Goal: Check status: Check status

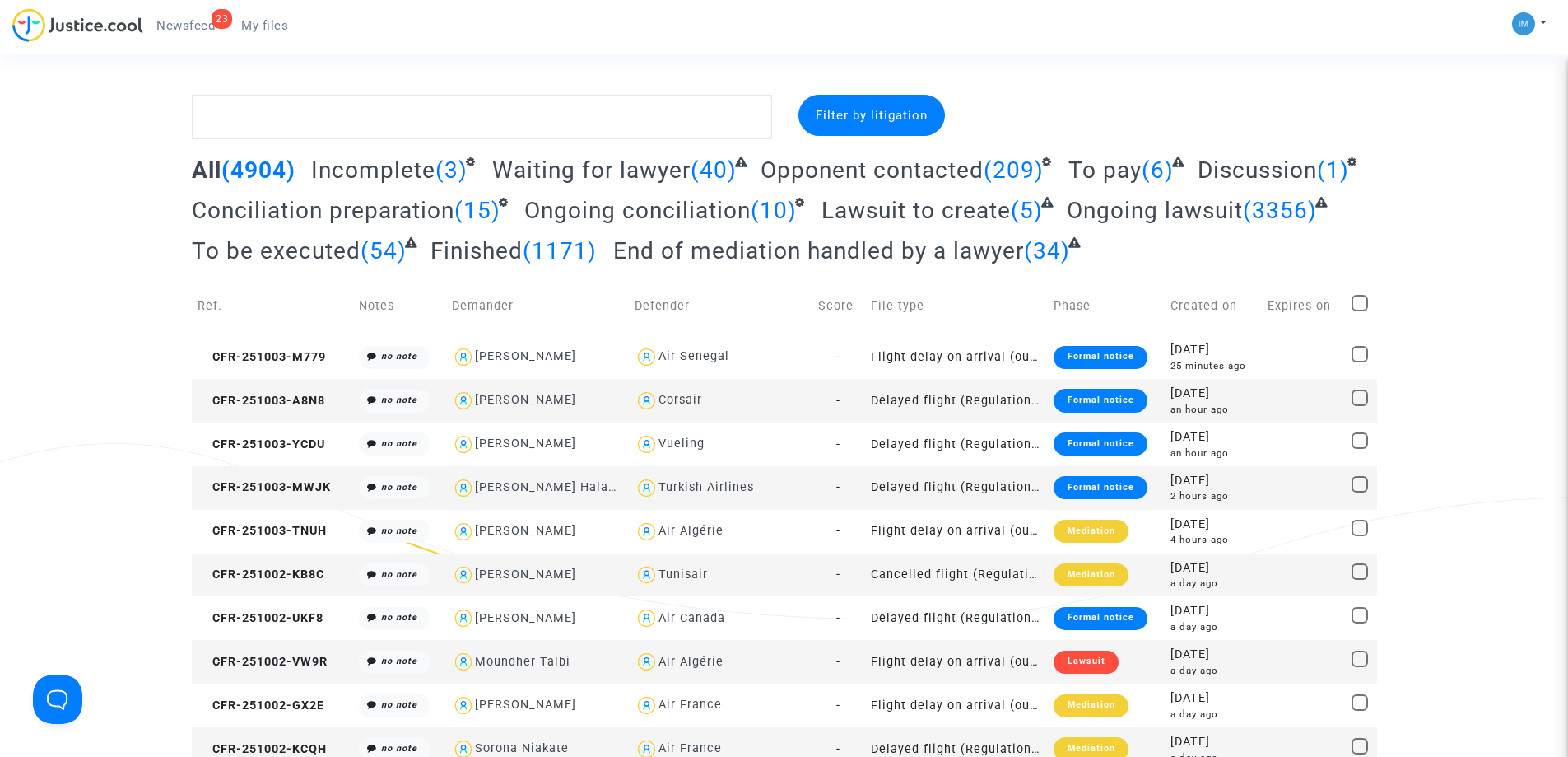
click at [1105, 176] on span "To pay" at bounding box center [1105, 169] width 73 height 27
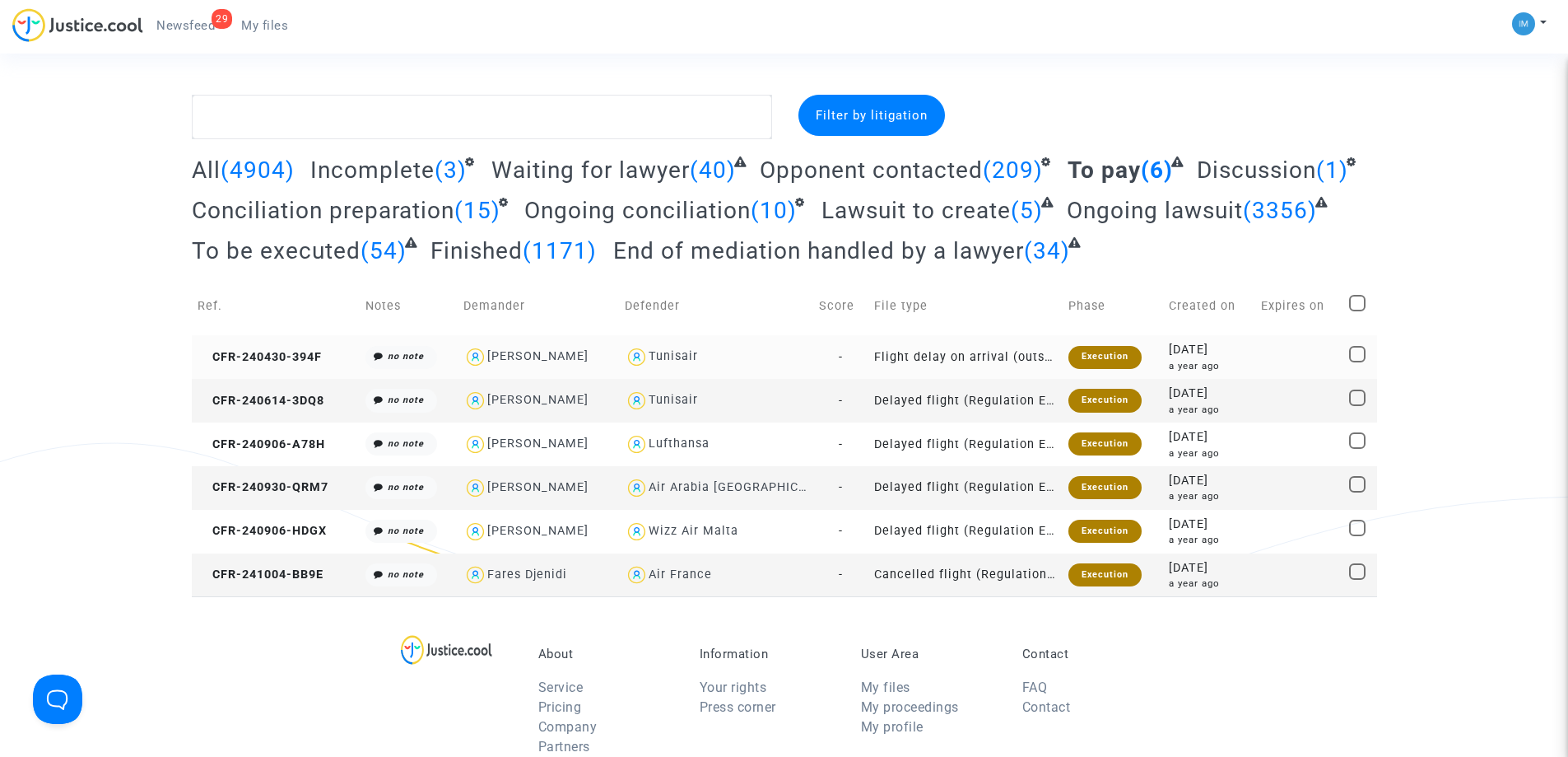
click at [1068, 354] on div "Execution" at bounding box center [1105, 357] width 73 height 23
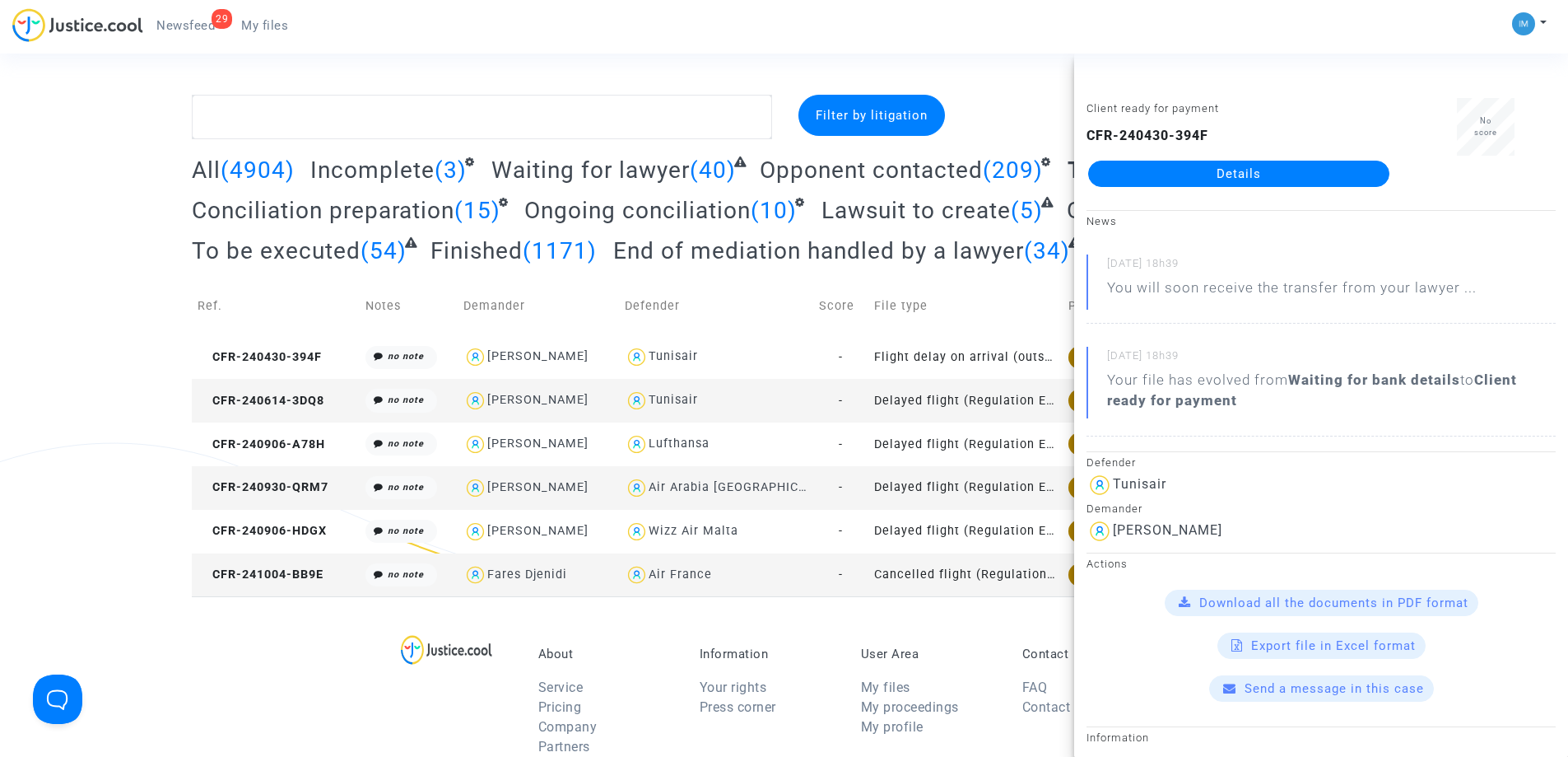
click at [1022, 391] on td "Delayed flight (Regulation EC 261/2004)" at bounding box center [966, 400] width 194 height 43
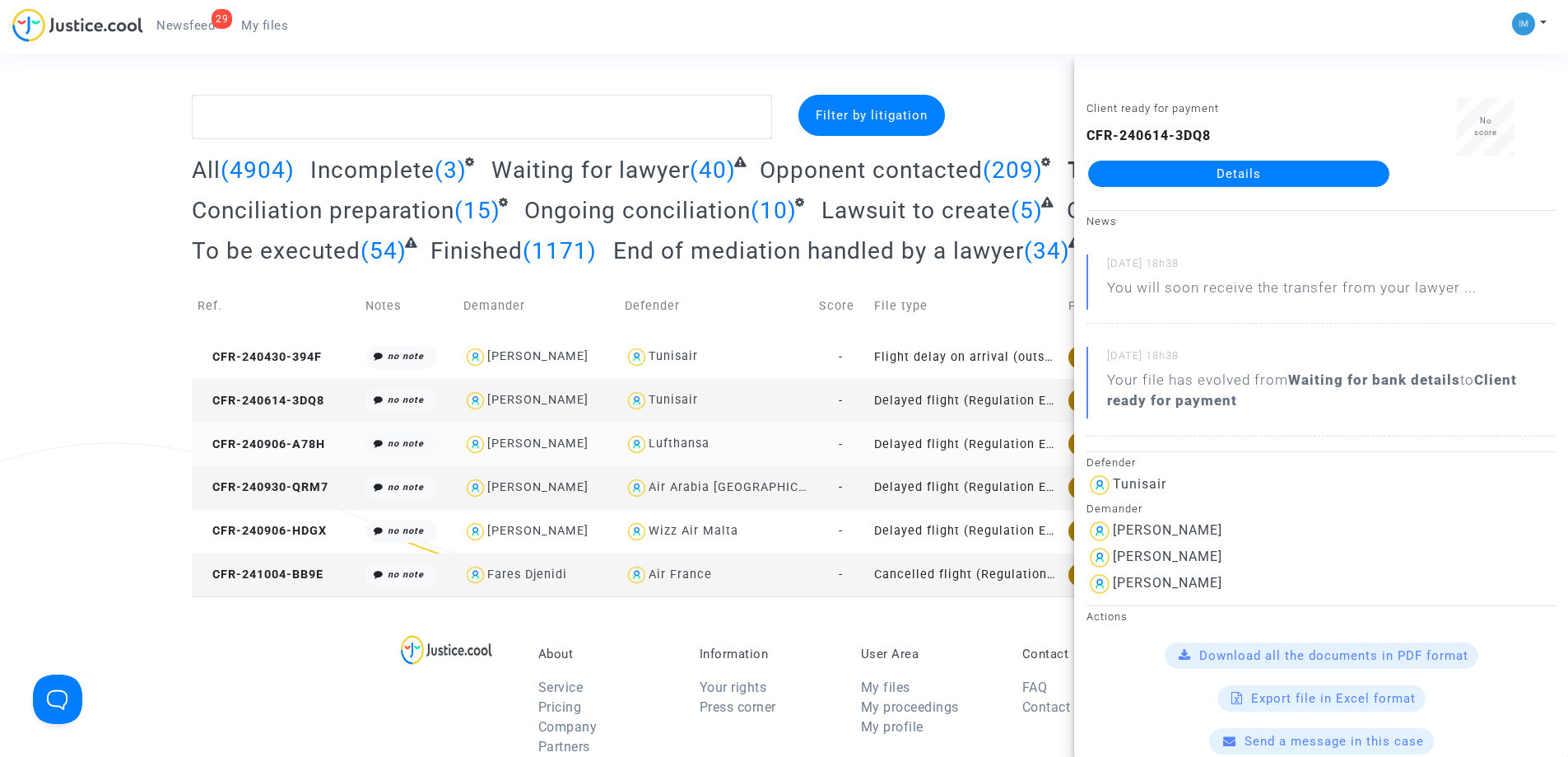
click at [1047, 444] on td "Delayed flight (Regulation EC 261/2004)" at bounding box center [966, 444] width 194 height 43
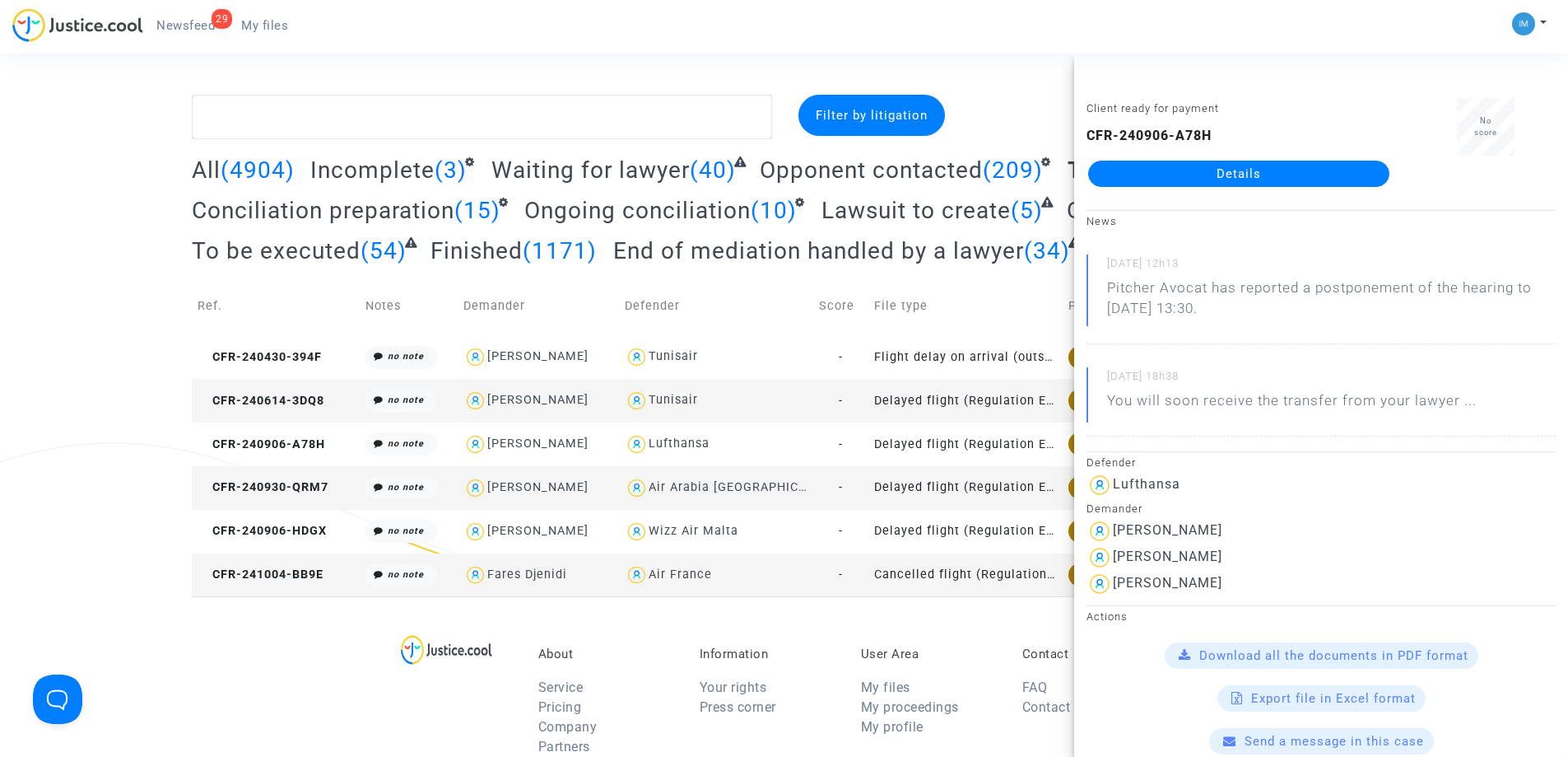
scroll to position [82, 0]
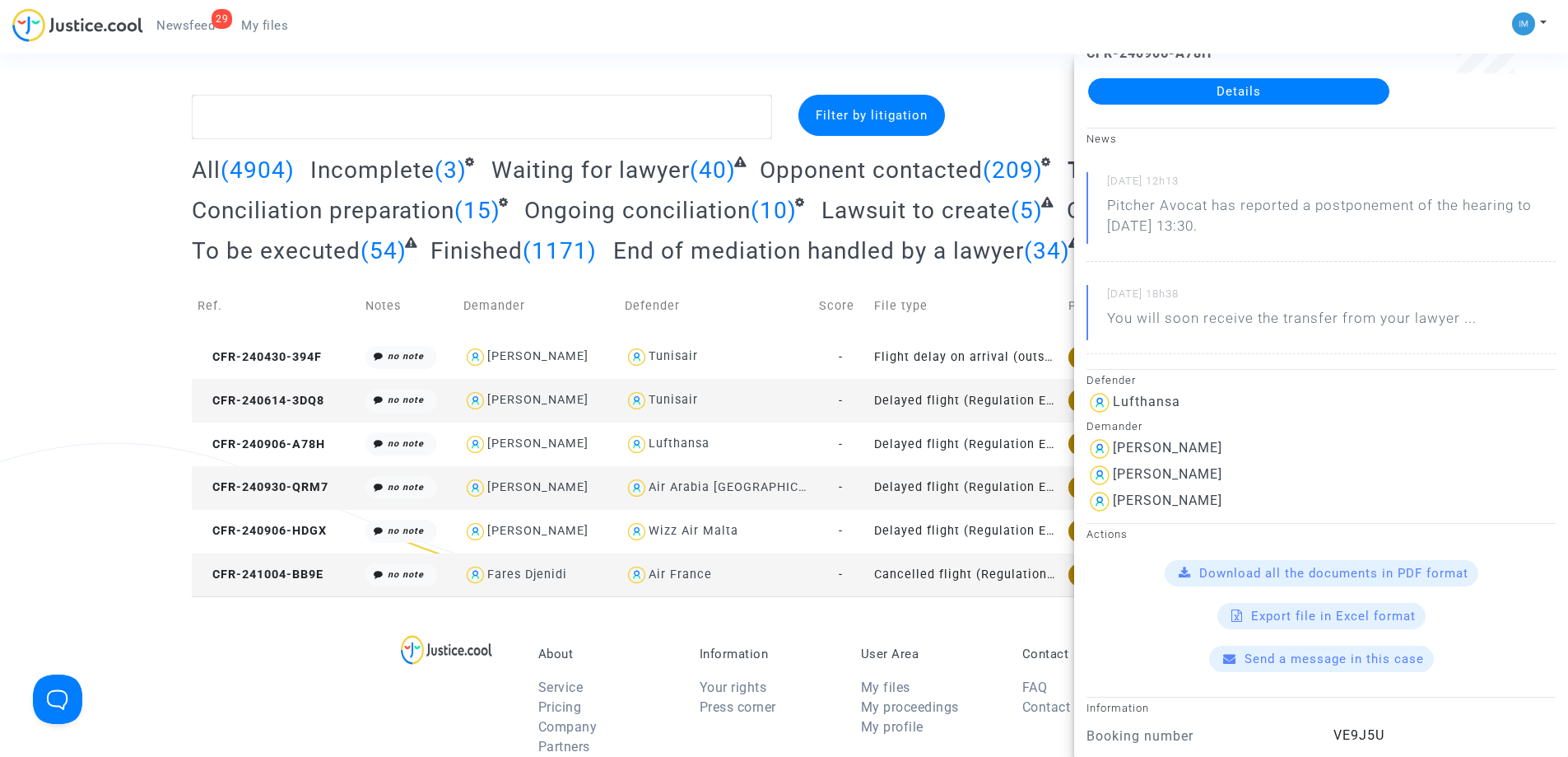
click at [1007, 483] on td "Delayed flight (Regulation EC 261/2004)" at bounding box center [966, 488] width 194 height 43
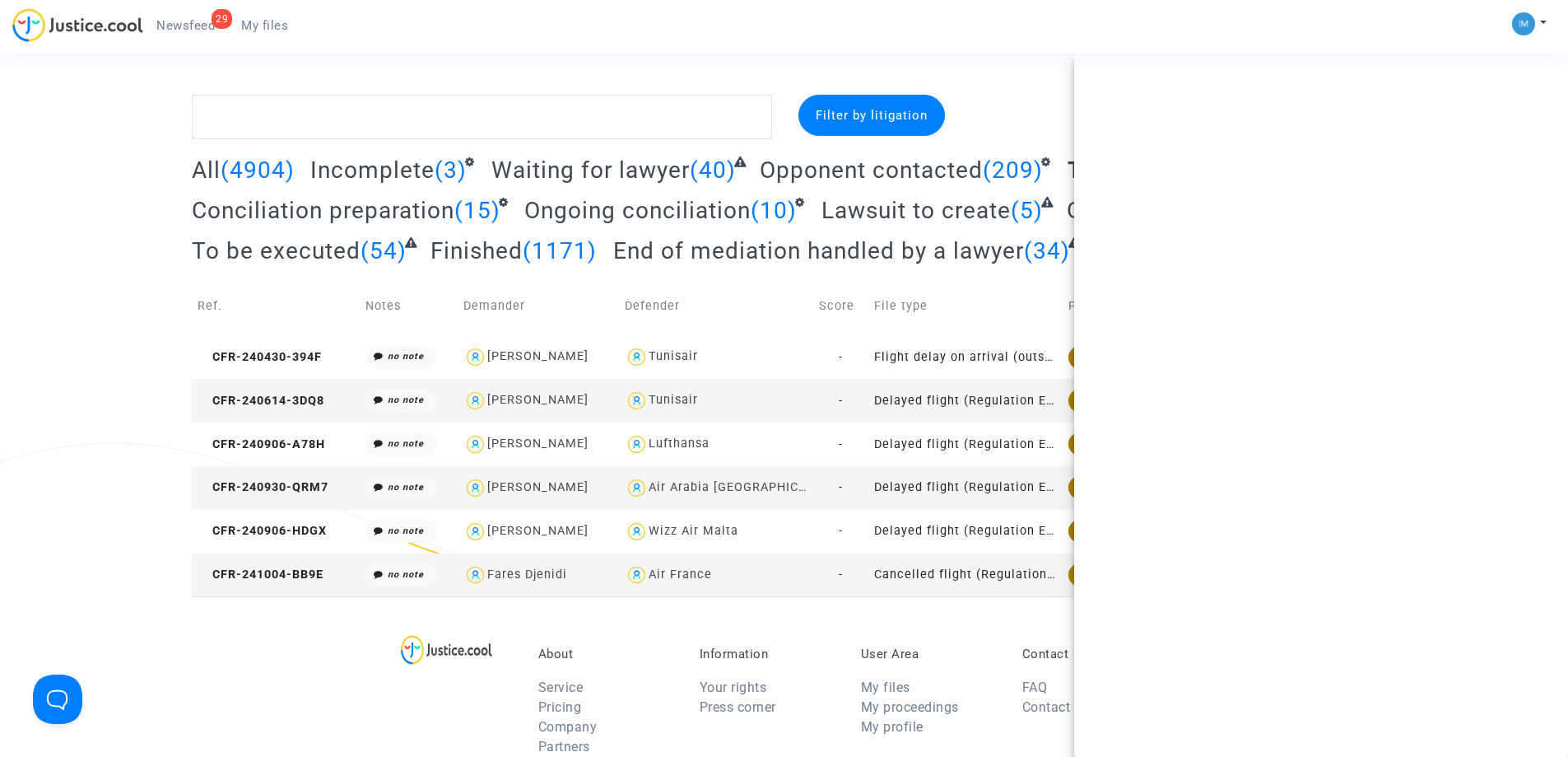
scroll to position [0, 0]
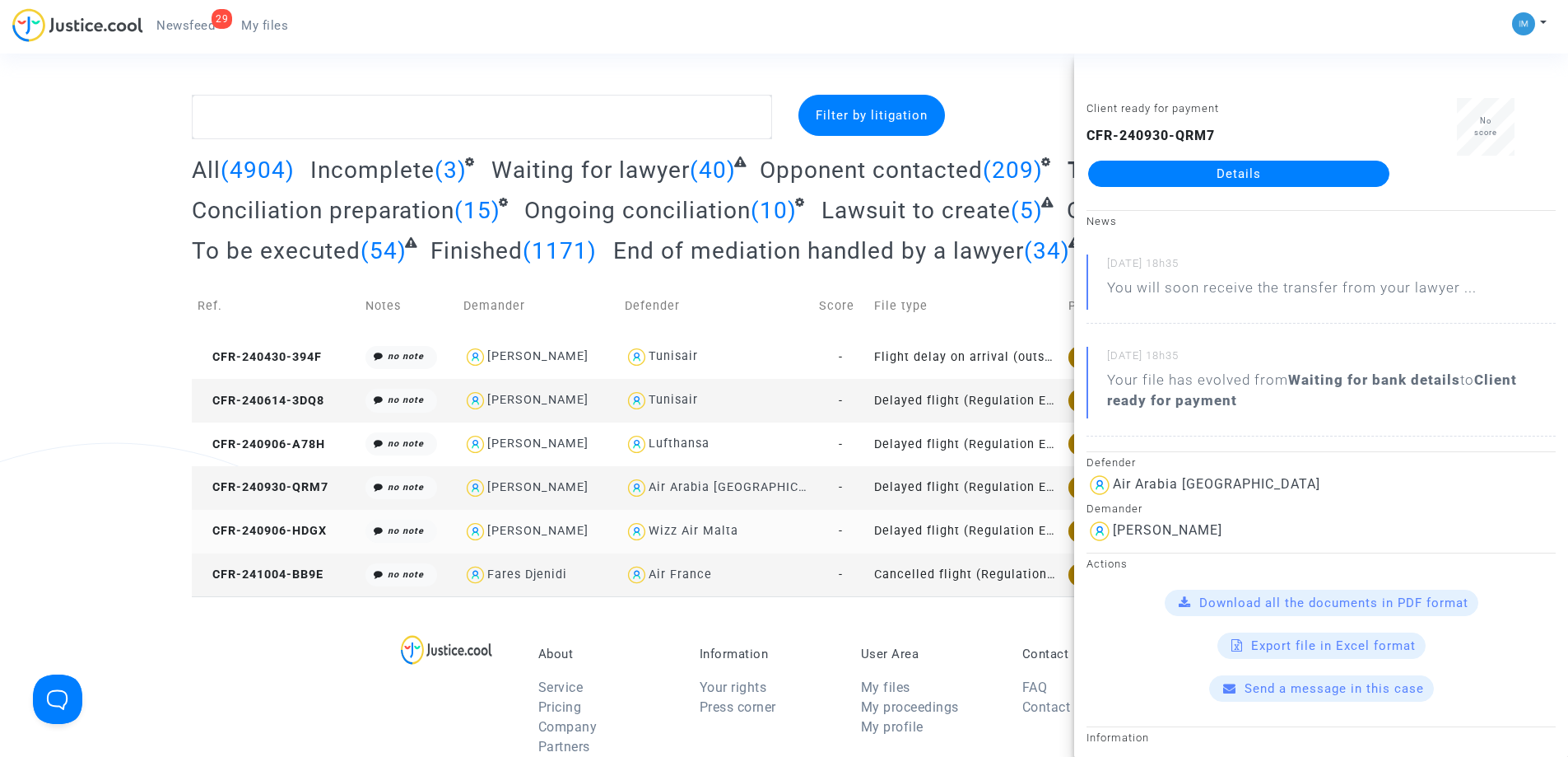
click at [968, 525] on td "Delayed flight (Regulation EC 261/2004)" at bounding box center [966, 531] width 194 height 43
click at [941, 577] on td "Cancelled flight (Regulation EC 261/2004)" at bounding box center [966, 575] width 194 height 43
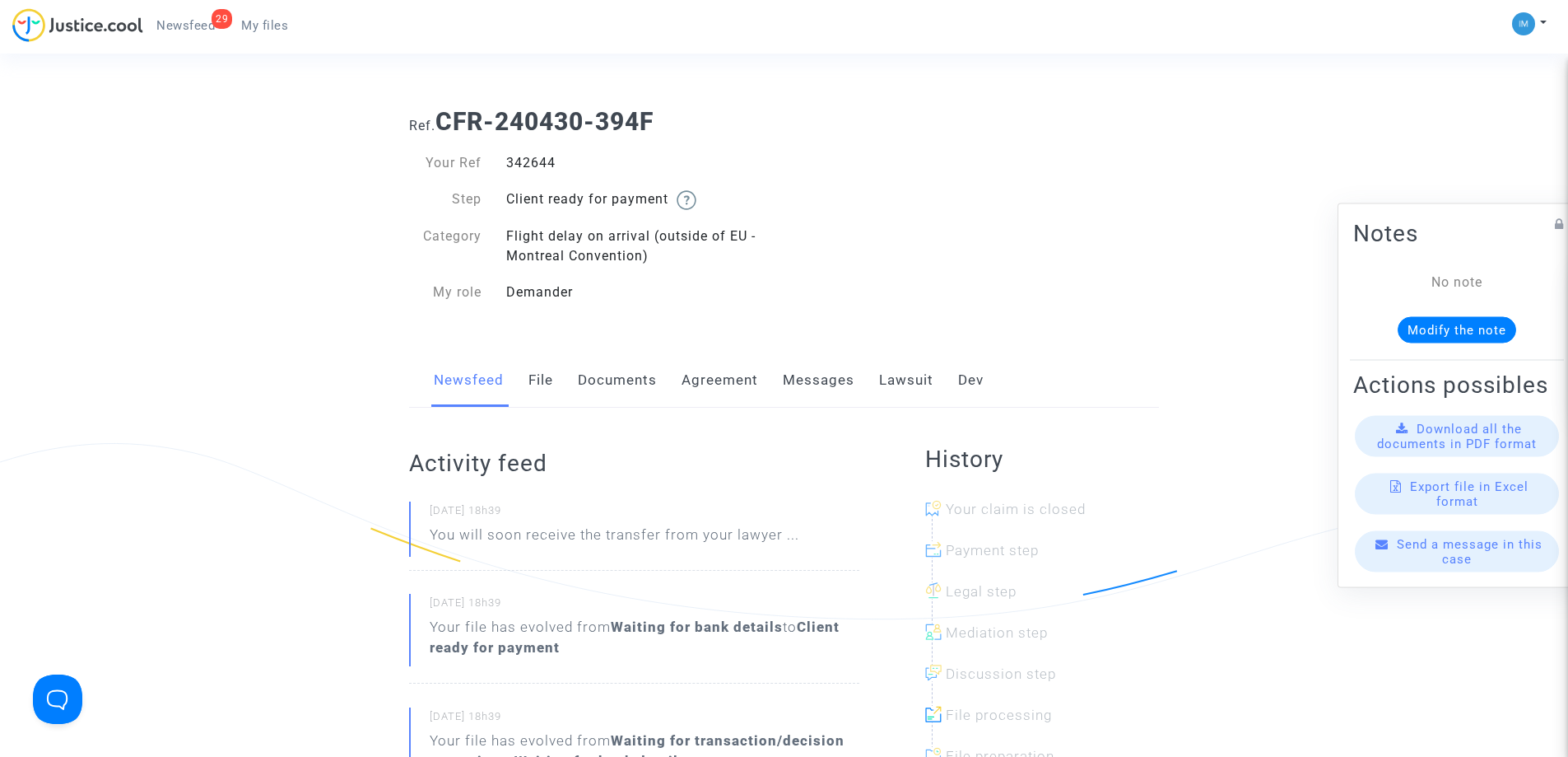
click at [916, 387] on link "Lawsuit" at bounding box center [906, 380] width 55 height 55
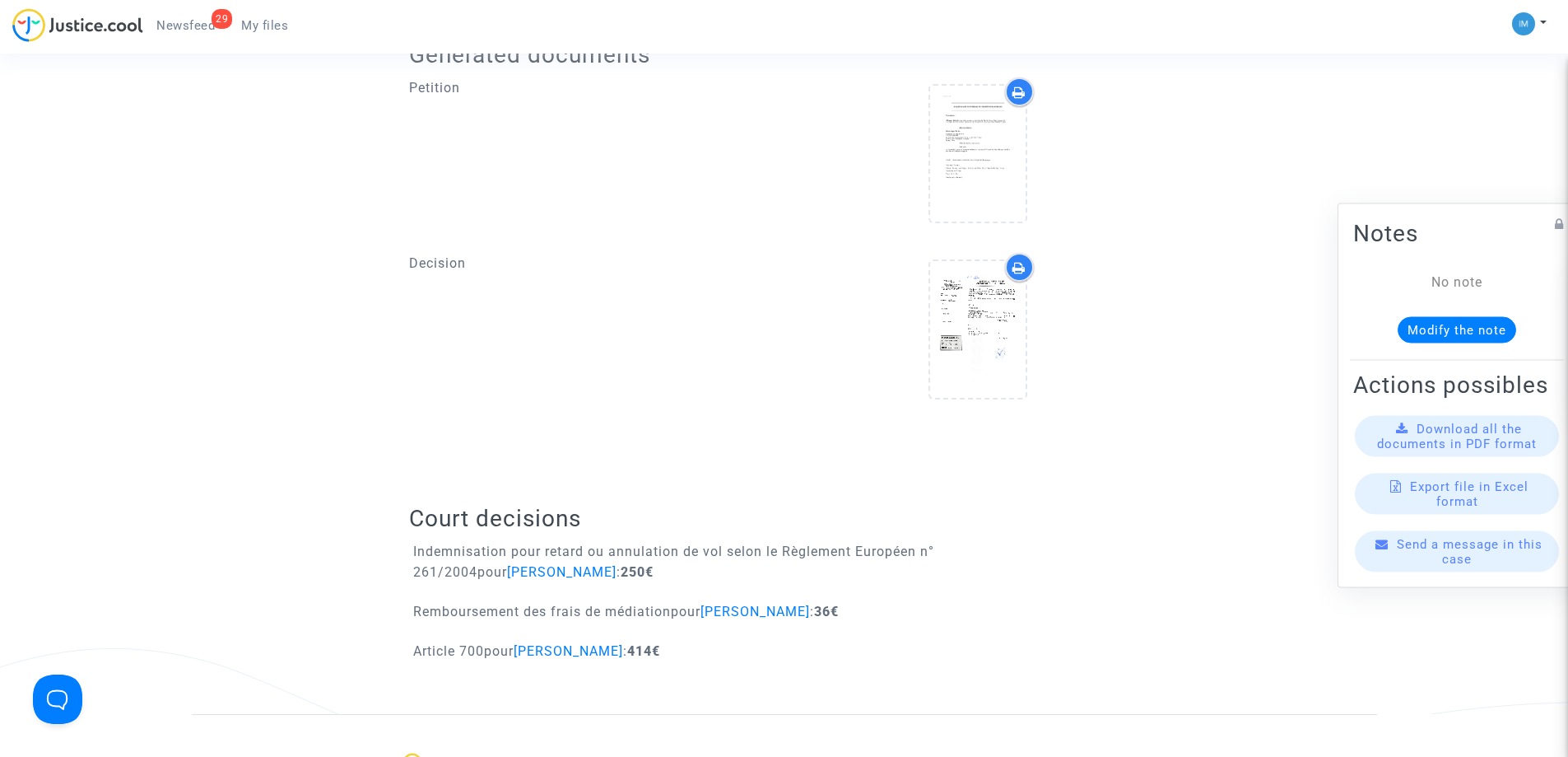
scroll to position [684, 0]
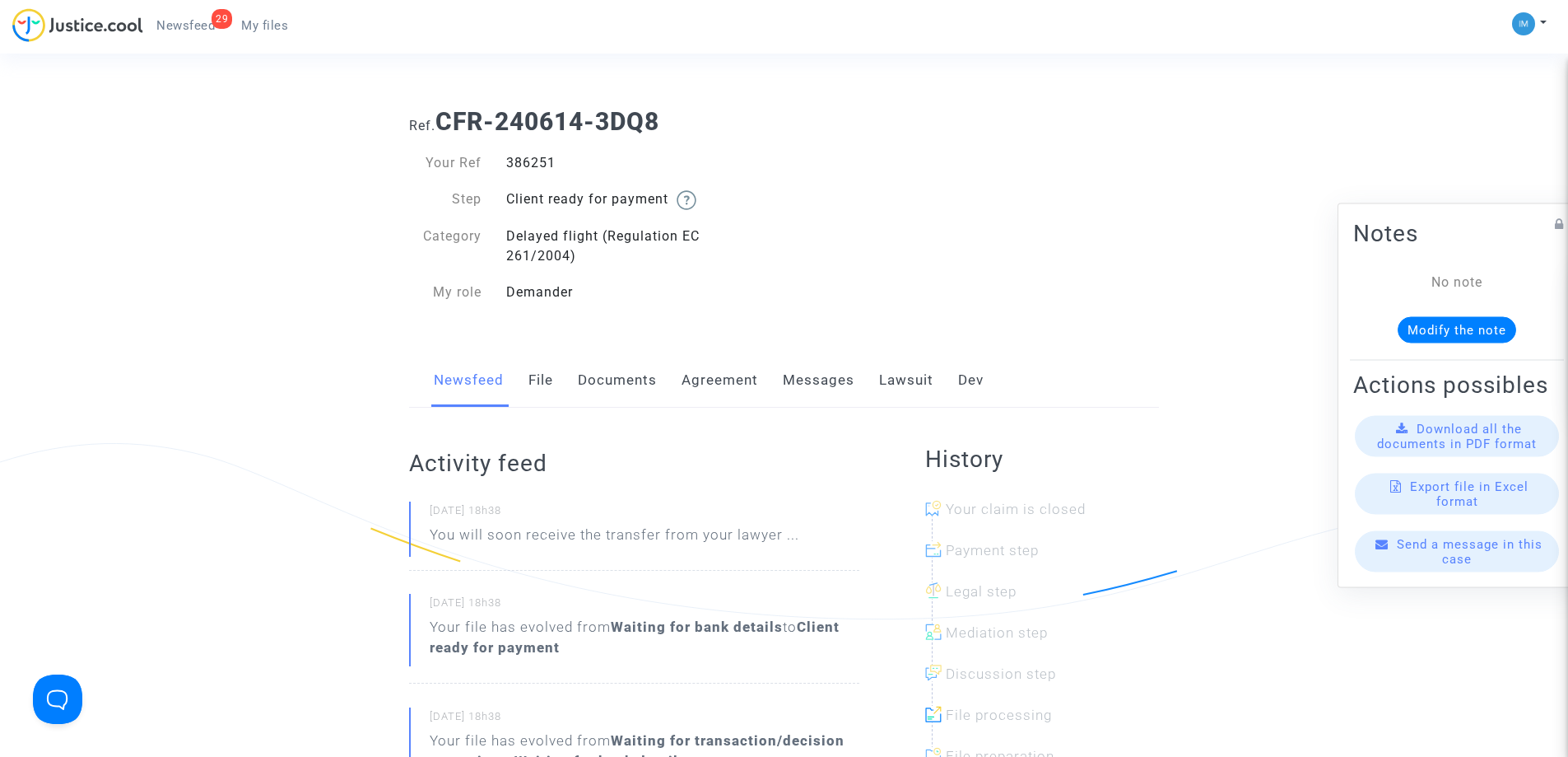
scroll to position [262, 0]
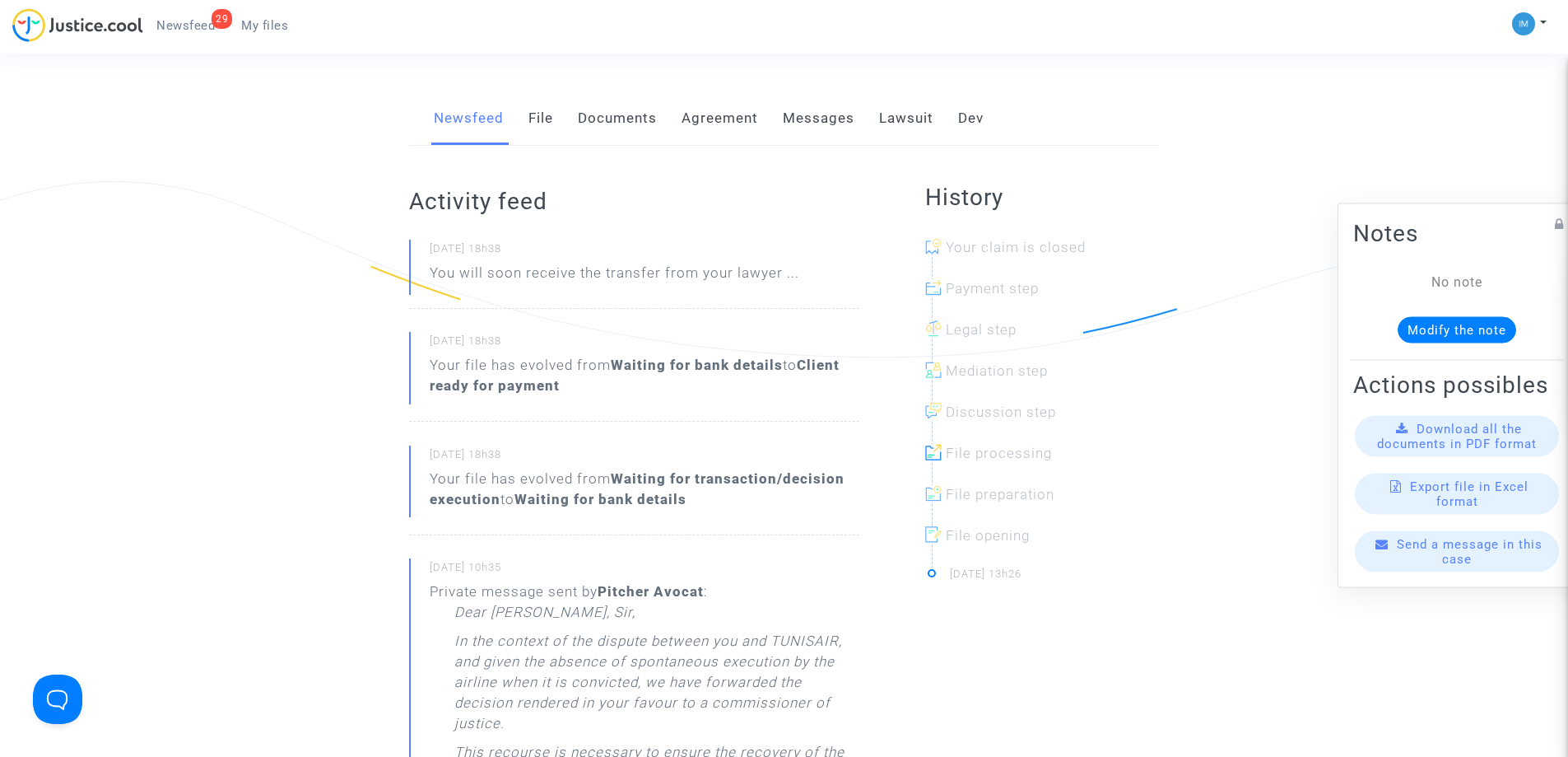
click at [901, 113] on link "Lawsuit" at bounding box center [906, 119] width 55 height 55
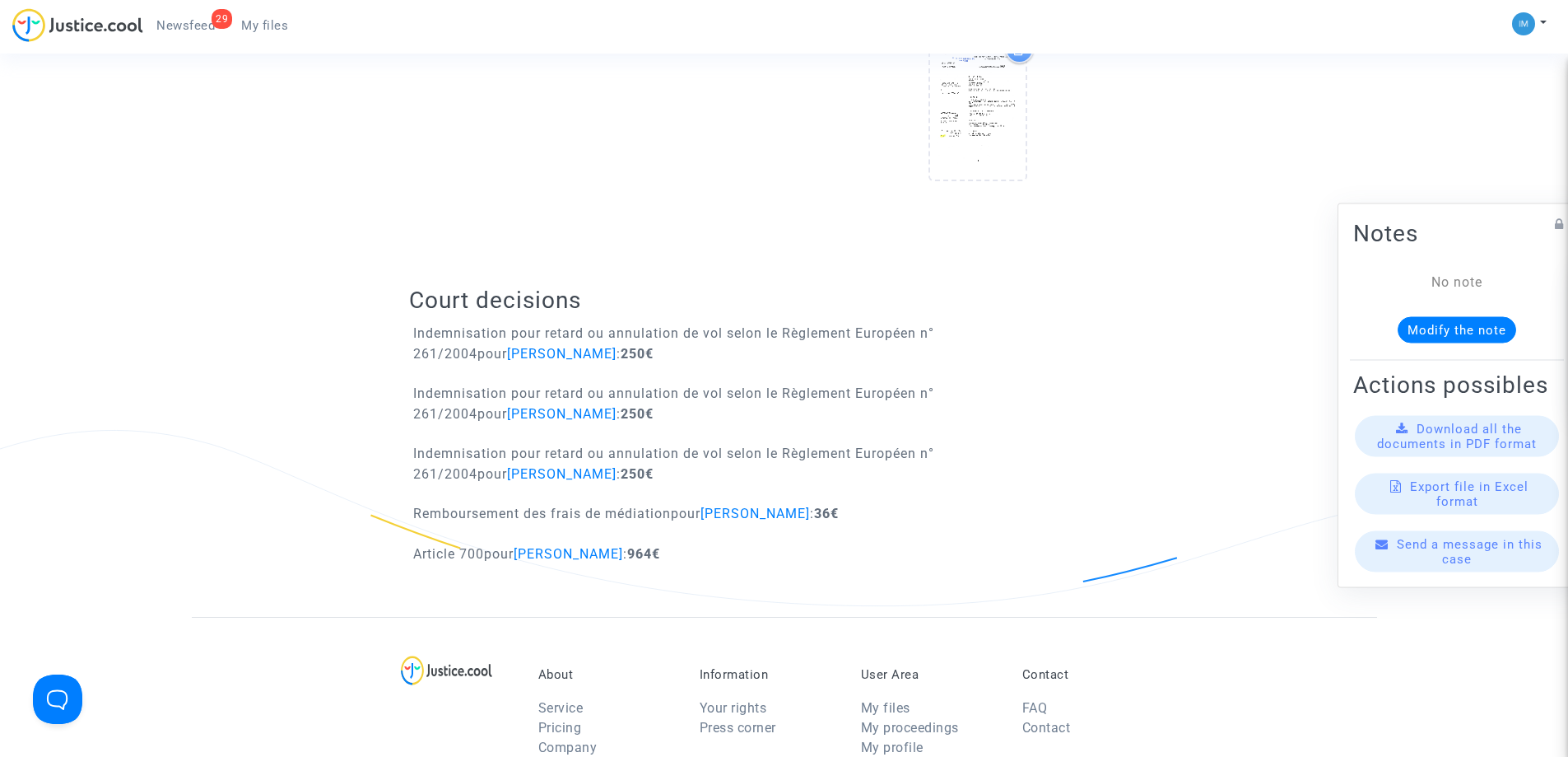
scroll to position [989, 0]
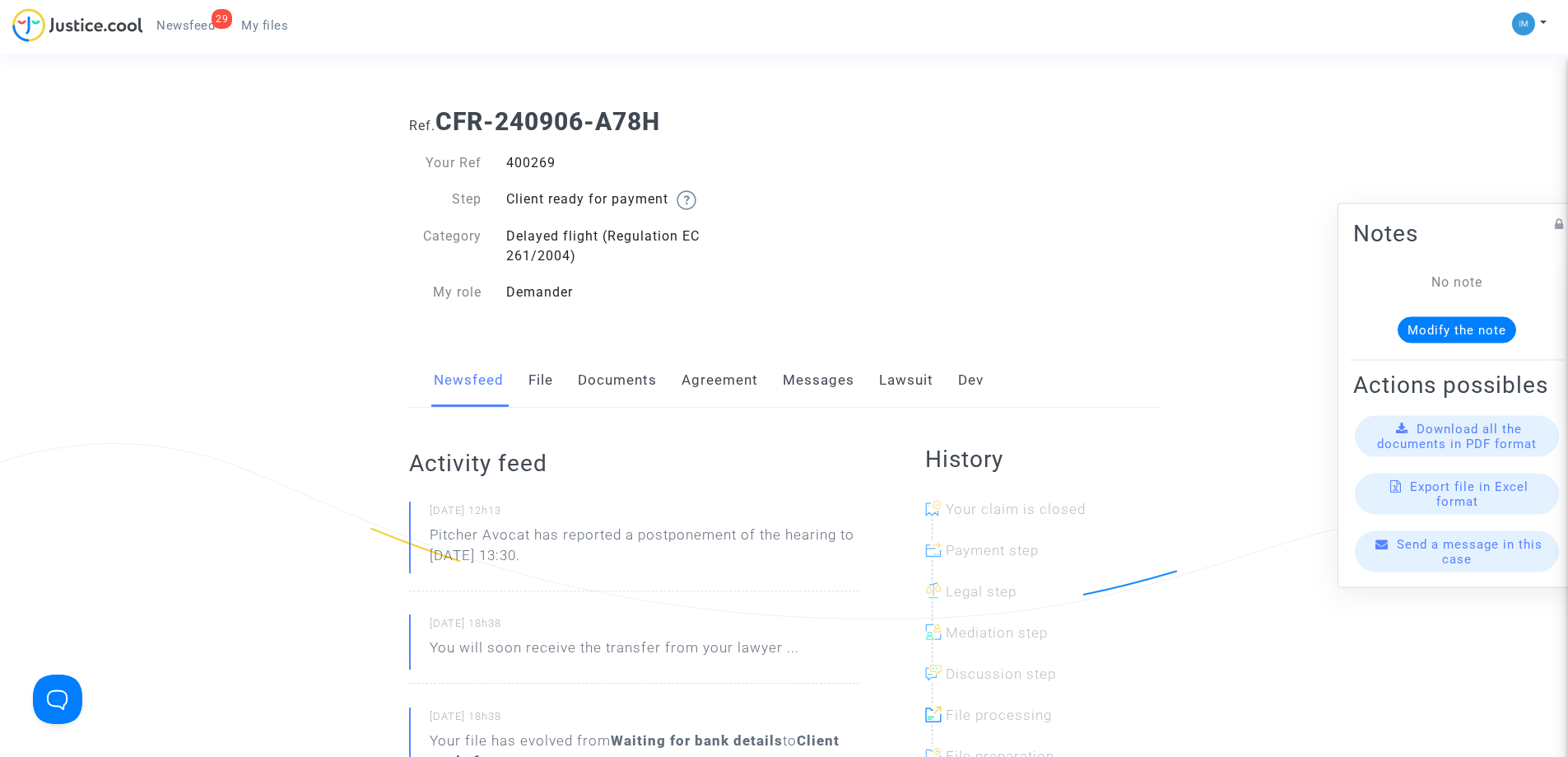
click at [900, 377] on link "Lawsuit" at bounding box center [906, 380] width 55 height 55
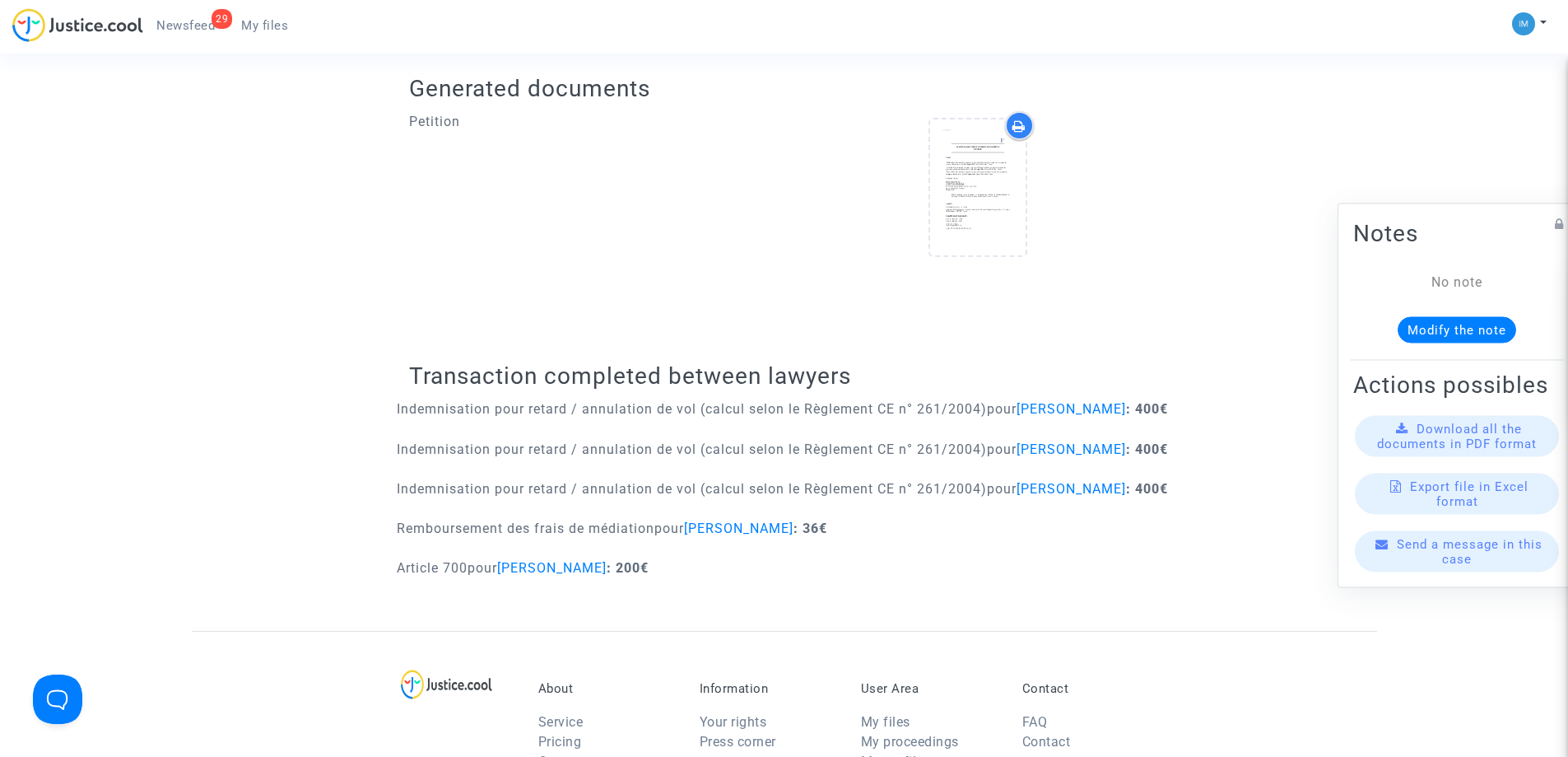
scroll to position [608, 0]
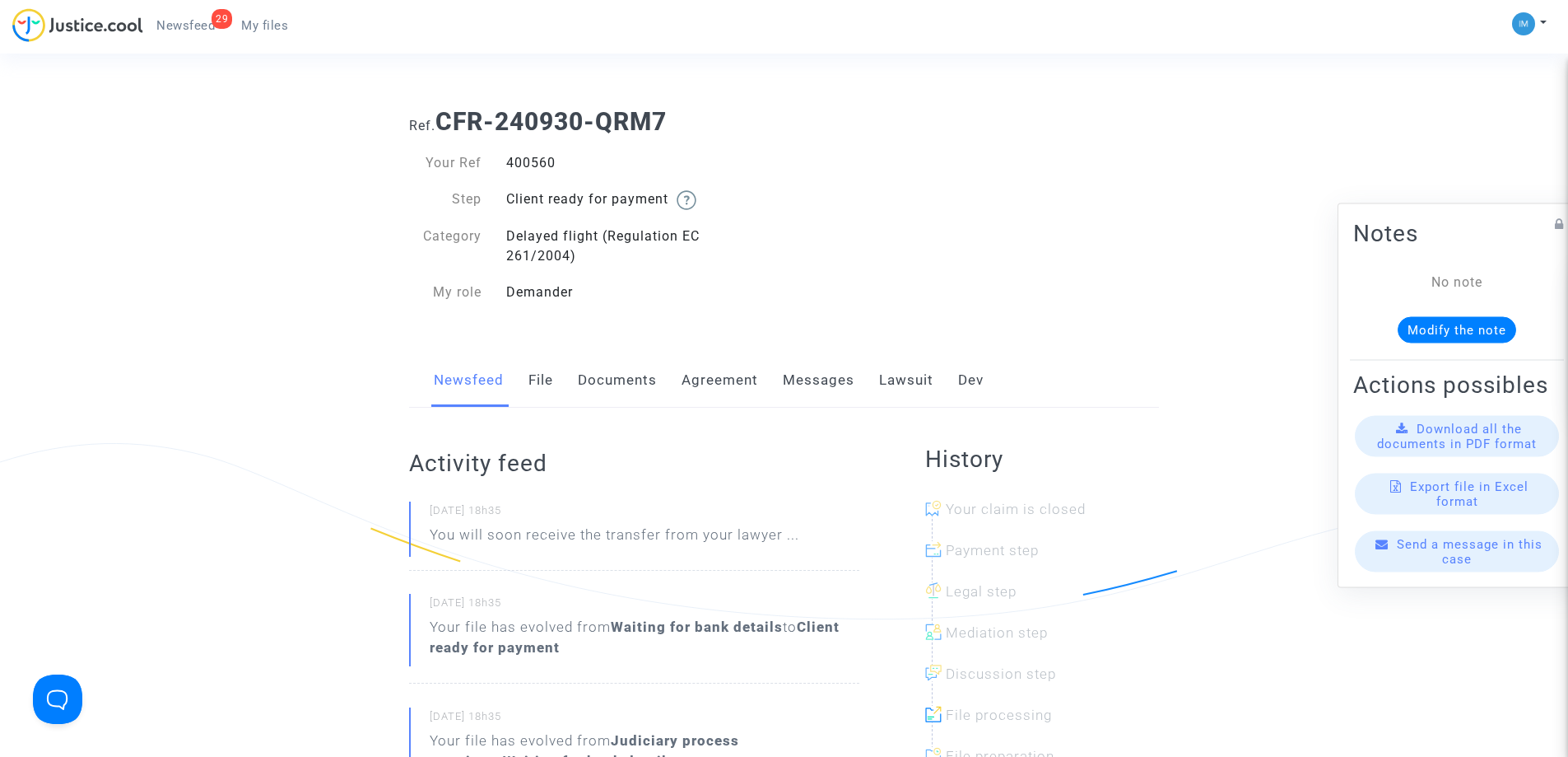
click at [914, 388] on link "Lawsuit" at bounding box center [906, 380] width 55 height 55
click at [901, 375] on link "Lawsuit" at bounding box center [906, 380] width 55 height 55
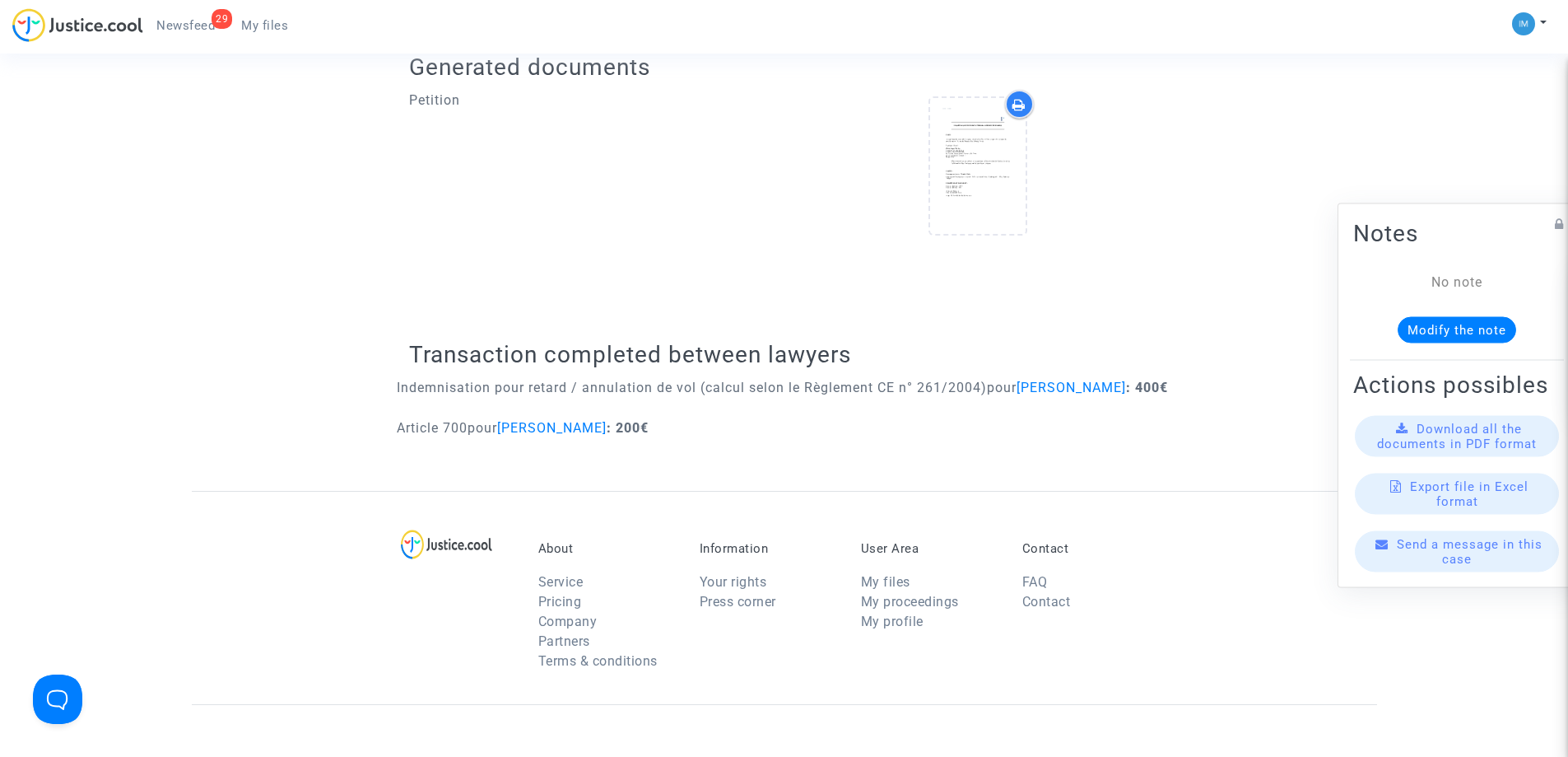
scroll to position [623, 0]
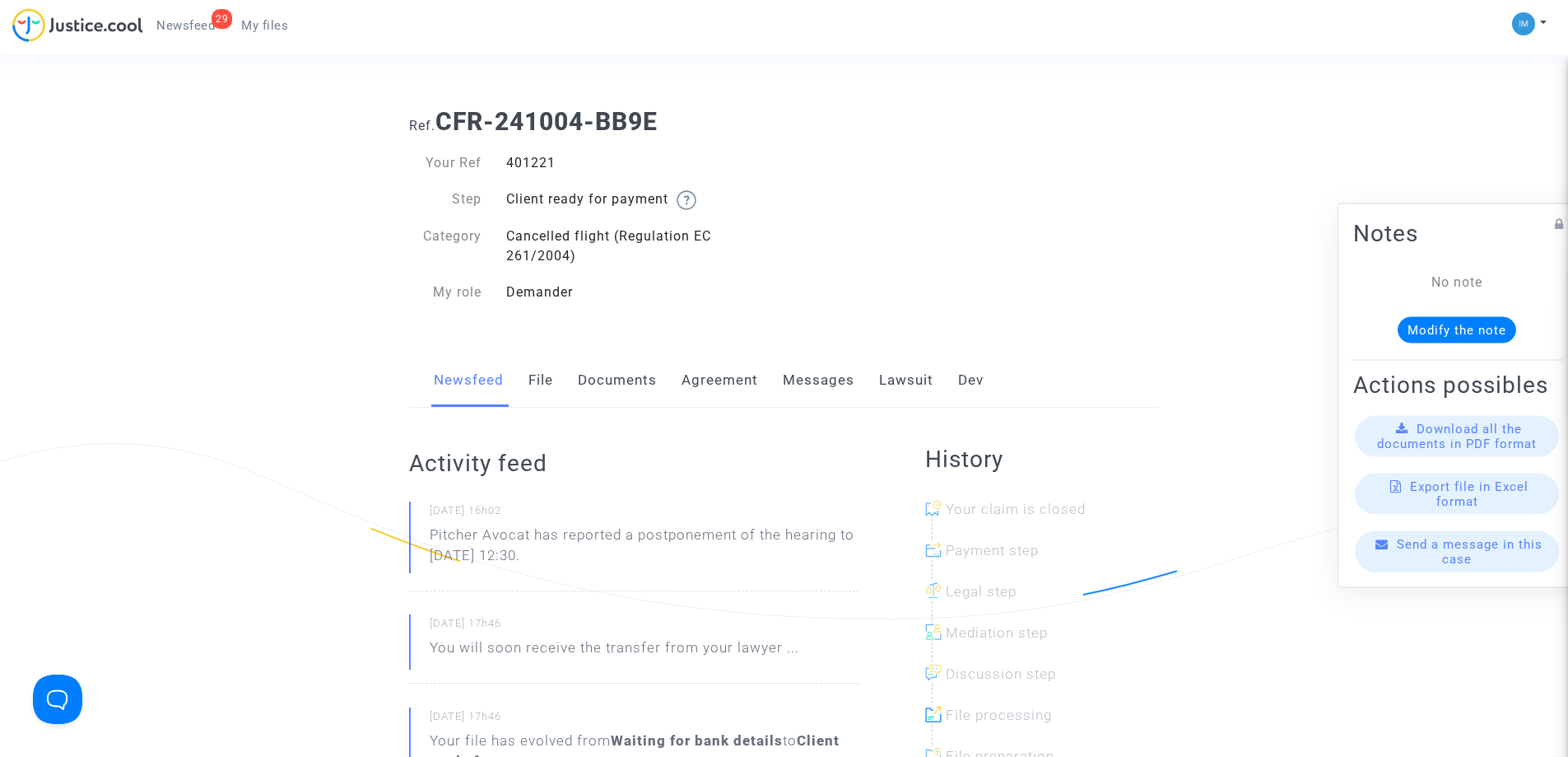
click at [882, 378] on link "Lawsuit" at bounding box center [906, 380] width 55 height 55
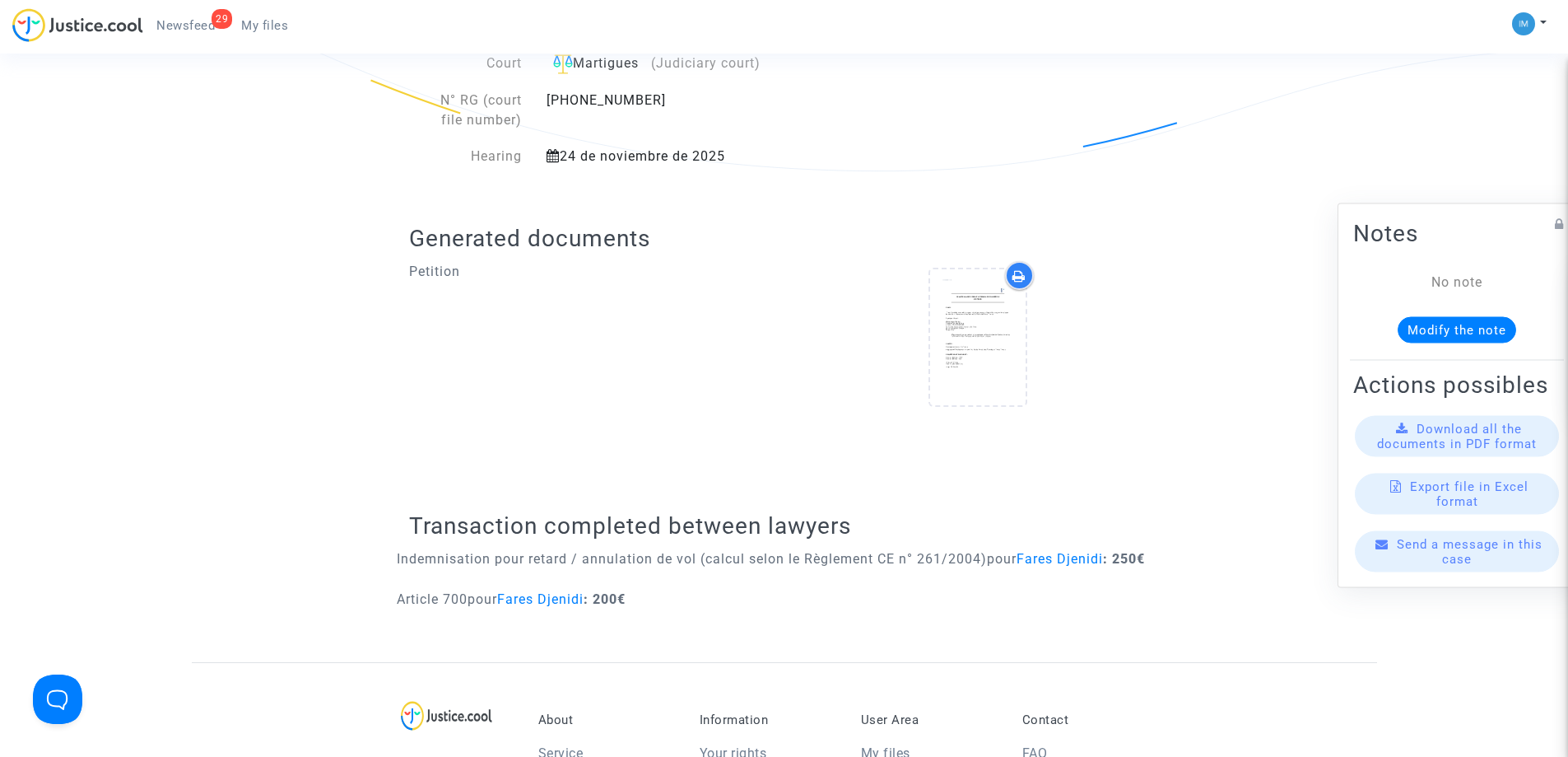
scroll to position [449, 0]
